Goal: Task Accomplishment & Management: Use online tool/utility

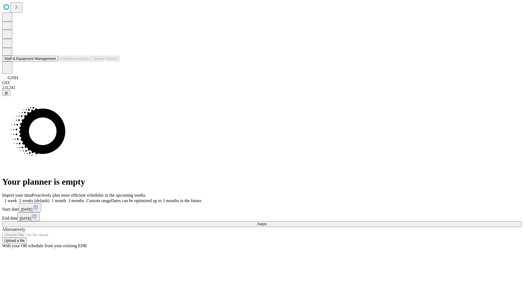
click at [52, 61] on button "Staff & Equipment Management" at bounding box center [30, 59] width 56 height 6
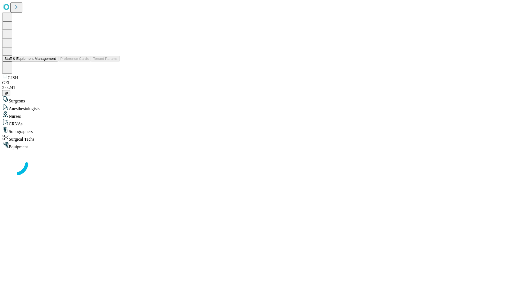
click at [52, 61] on button "Staff & Equipment Management" at bounding box center [30, 59] width 56 height 6
